Goal: Transaction & Acquisition: Purchase product/service

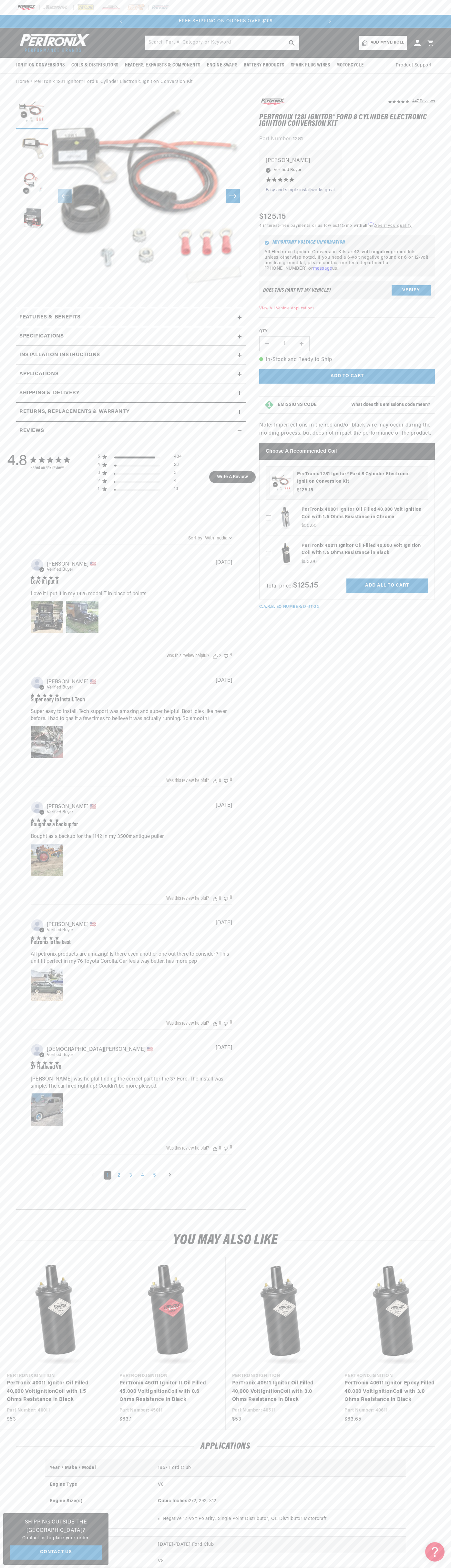
scroll to position [0, 196]
click at [57, 23] on slideshow-component "SHOP BEST SELLING IGNITION & EXHAUST FREE SHIPPING ON ORDERS OVER $109" at bounding box center [226, 21] width 451 height 13
click at [53, 1567] on html "Skip to content Your cart Your cart is empty Get the right parts the first time…" at bounding box center [226, 784] width 451 height 1568
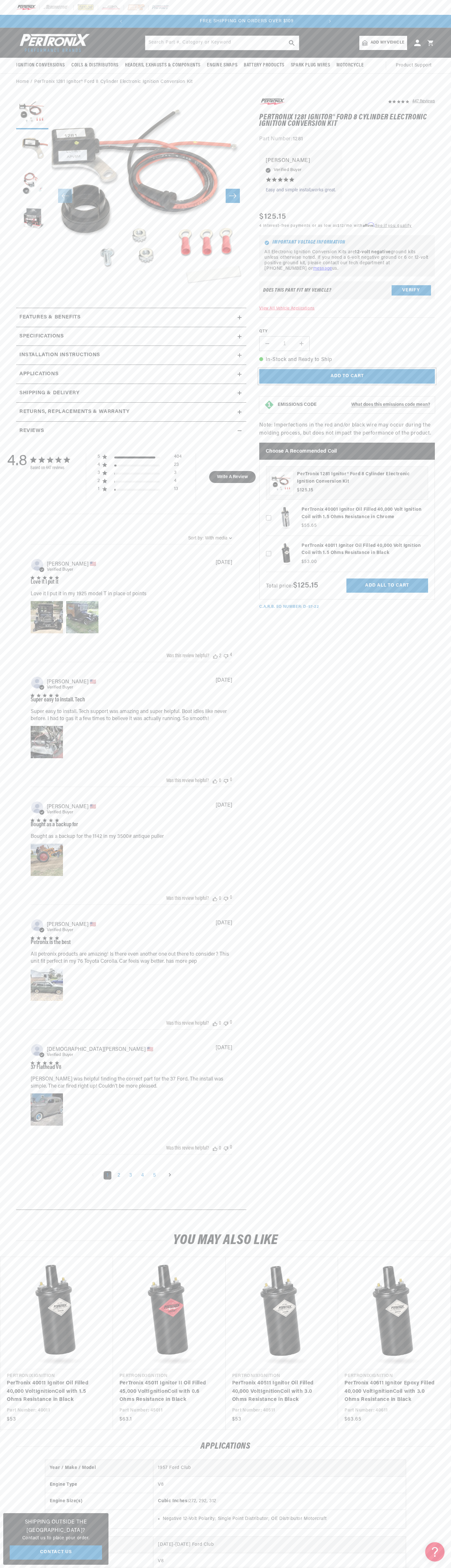
scroll to position [0, 196]
